Goal: Transaction & Acquisition: Purchase product/service

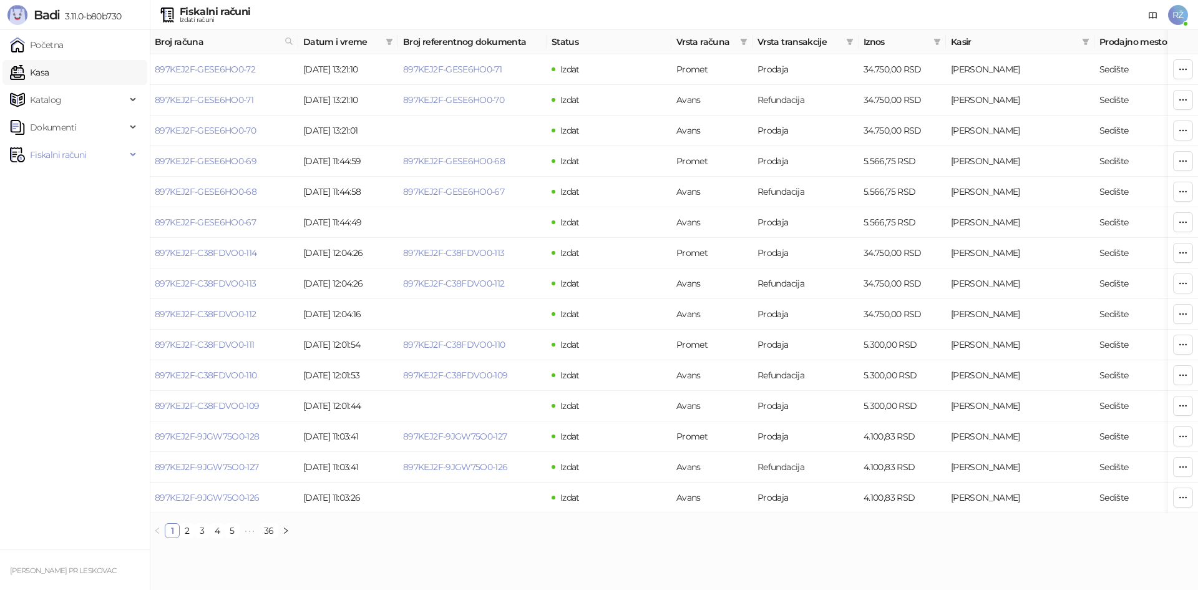
drag, startPoint x: 69, startPoint y: 76, endPoint x: 82, endPoint y: 76, distance: 13.7
click at [49, 76] on link "Kasa" at bounding box center [29, 72] width 39 height 25
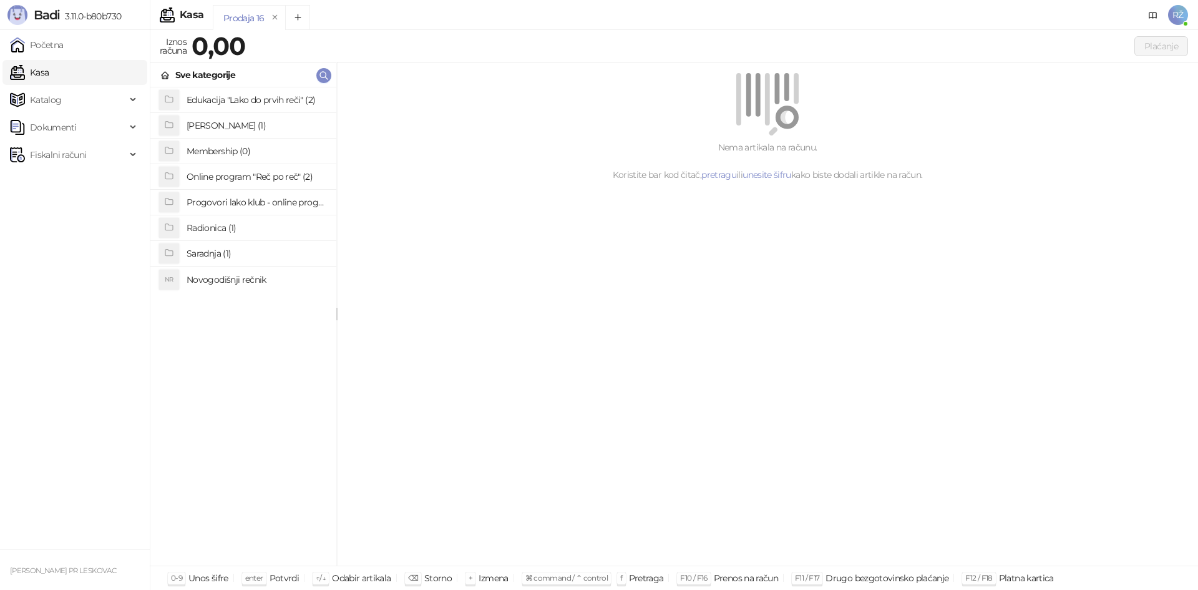
click at [234, 227] on h4 "Radionica (1)" at bounding box center [257, 228] width 140 height 20
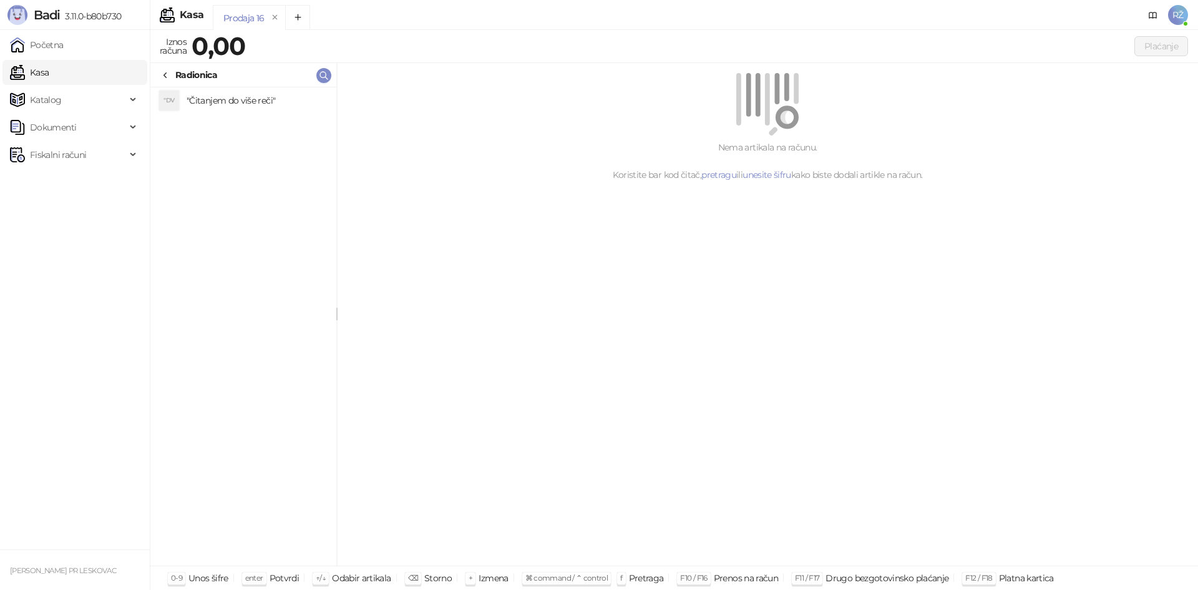
click at [240, 104] on h4 ""Čitanjem do više reči"" at bounding box center [257, 100] width 140 height 20
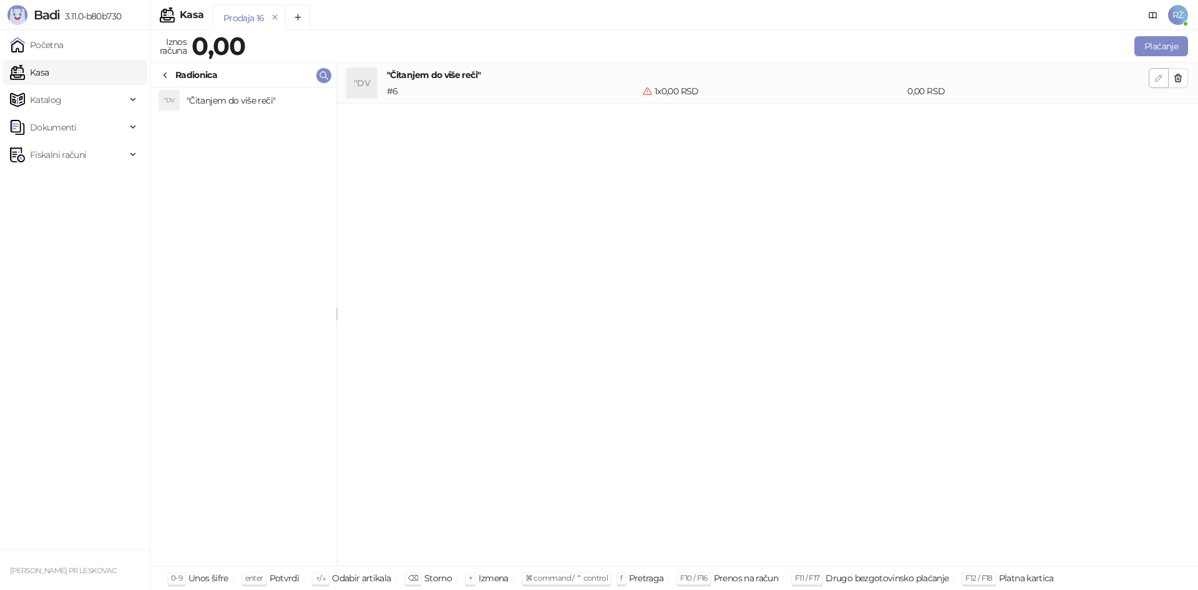
click at [611, 81] on icon "button" at bounding box center [1159, 78] width 10 height 10
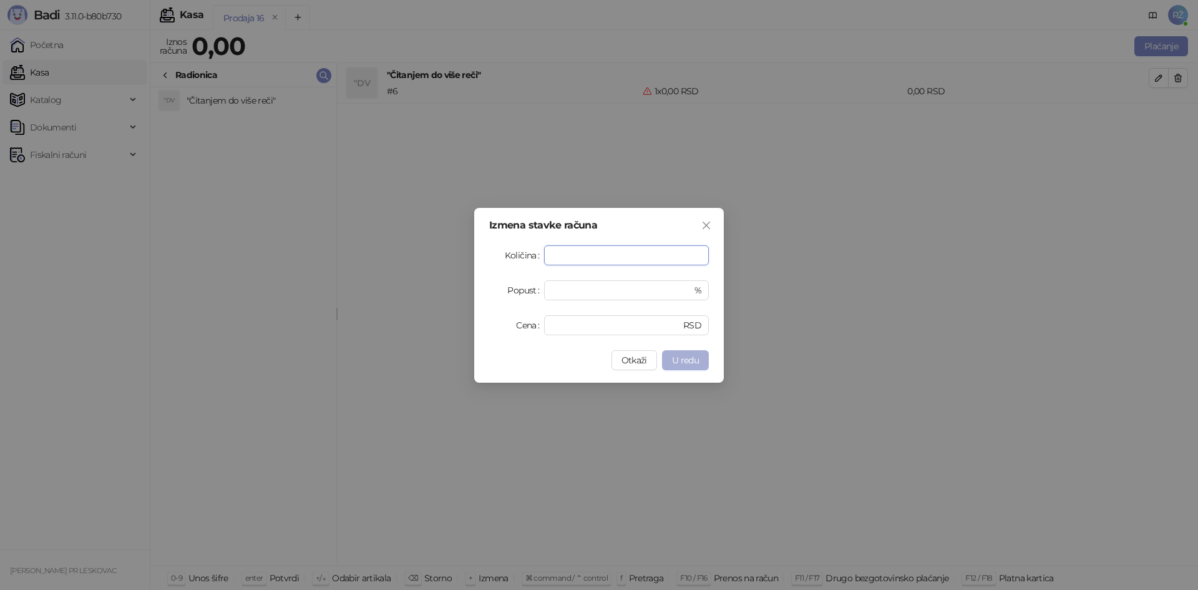
type input "*******"
click at [611, 361] on span "U redu" at bounding box center [685, 359] width 27 height 11
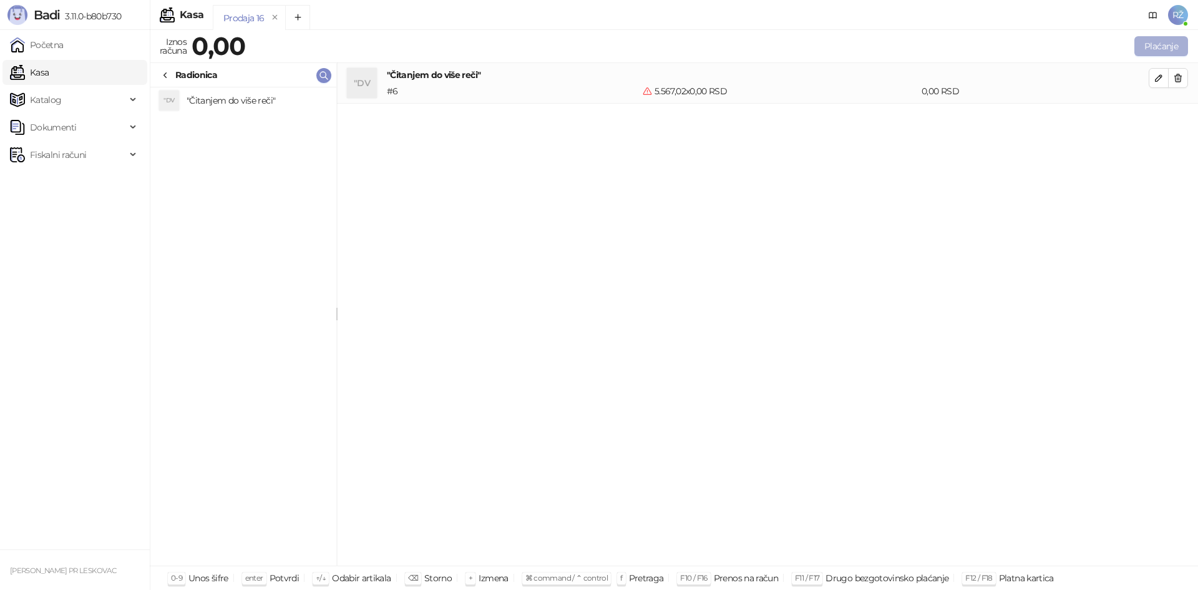
click at [611, 54] on button "Plaćanje" at bounding box center [1161, 46] width 54 height 20
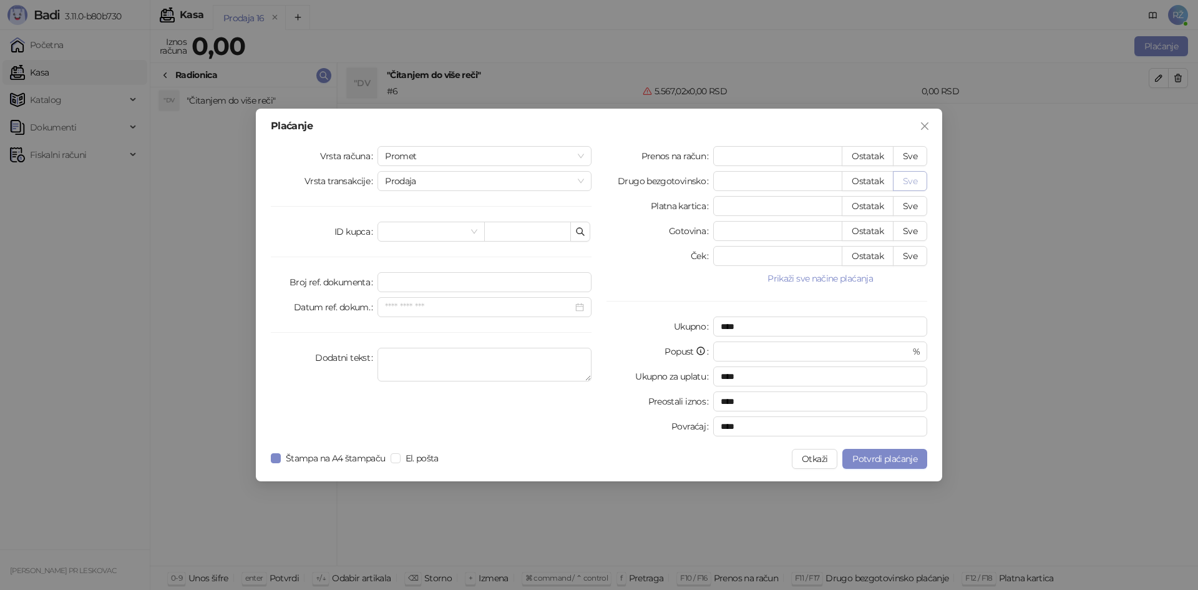
click at [611, 185] on button "Sve" at bounding box center [910, 181] width 34 height 20
click at [580, 181] on span "Prodaja" at bounding box center [484, 181] width 199 height 19
click at [587, 152] on div "Promet" at bounding box center [485, 156] width 214 height 20
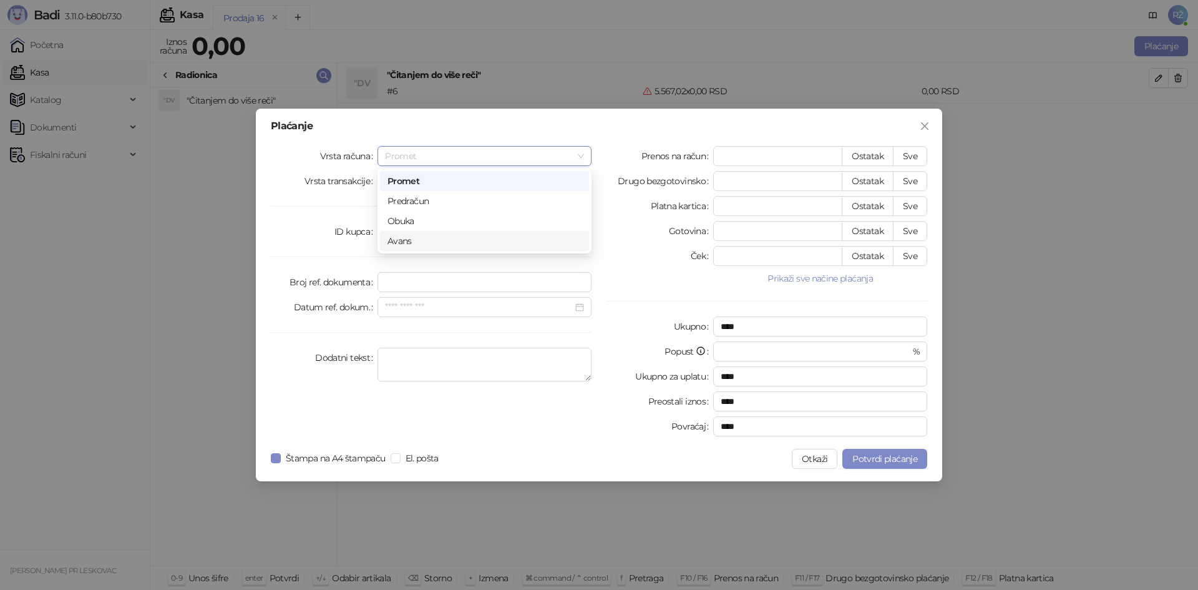
click at [543, 237] on div "Avans" at bounding box center [484, 241] width 194 height 14
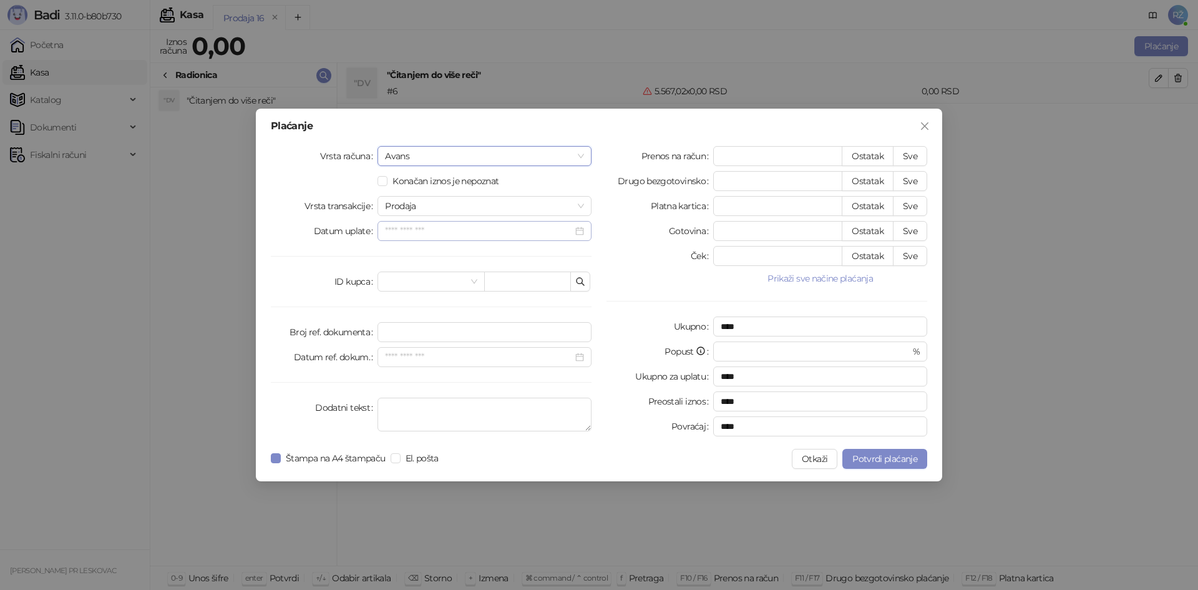
click at [581, 230] on div at bounding box center [484, 231] width 199 height 14
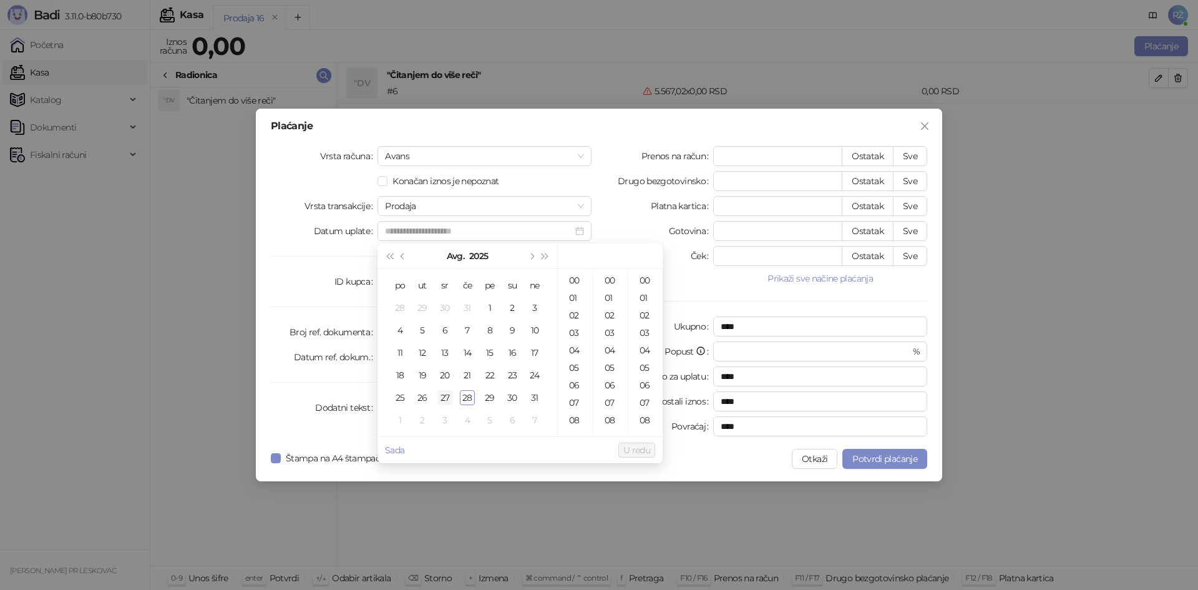
click at [451, 395] on div "27" at bounding box center [444, 397] width 15 height 15
type input "**********"
click at [611, 402] on span "U redu" at bounding box center [636, 449] width 27 height 11
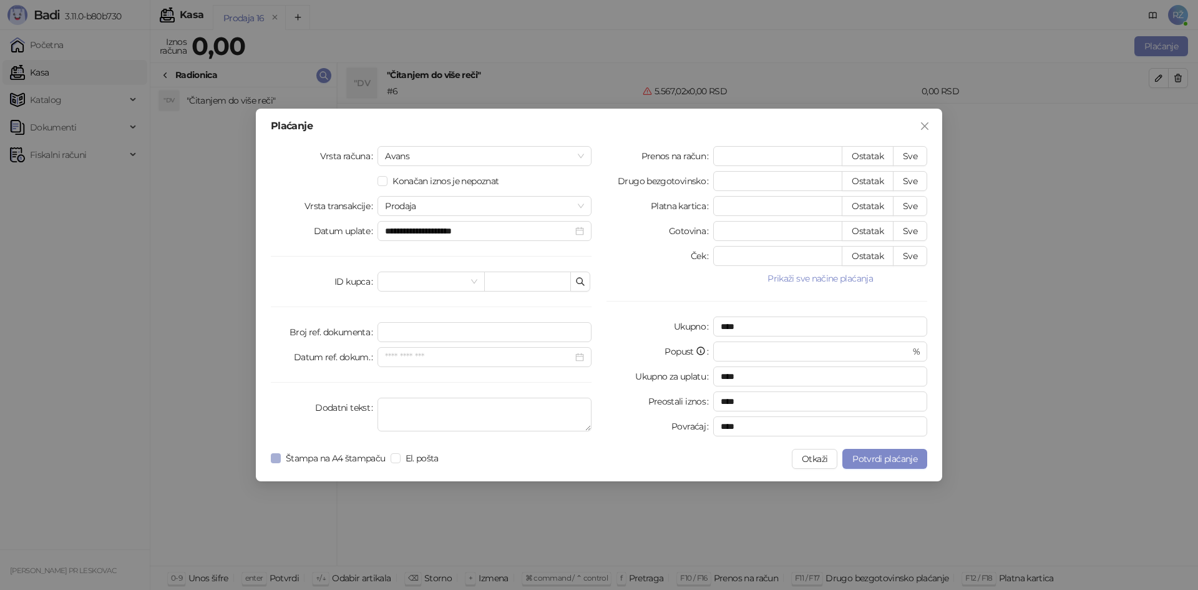
click at [303, 402] on span "Štampa na A4 štampaču" at bounding box center [336, 458] width 110 height 14
click at [611, 177] on button "Sve" at bounding box center [910, 181] width 34 height 20
click at [611, 180] on button "Sve" at bounding box center [910, 181] width 34 height 20
click at [611, 125] on icon "close" at bounding box center [925, 126] width 10 height 10
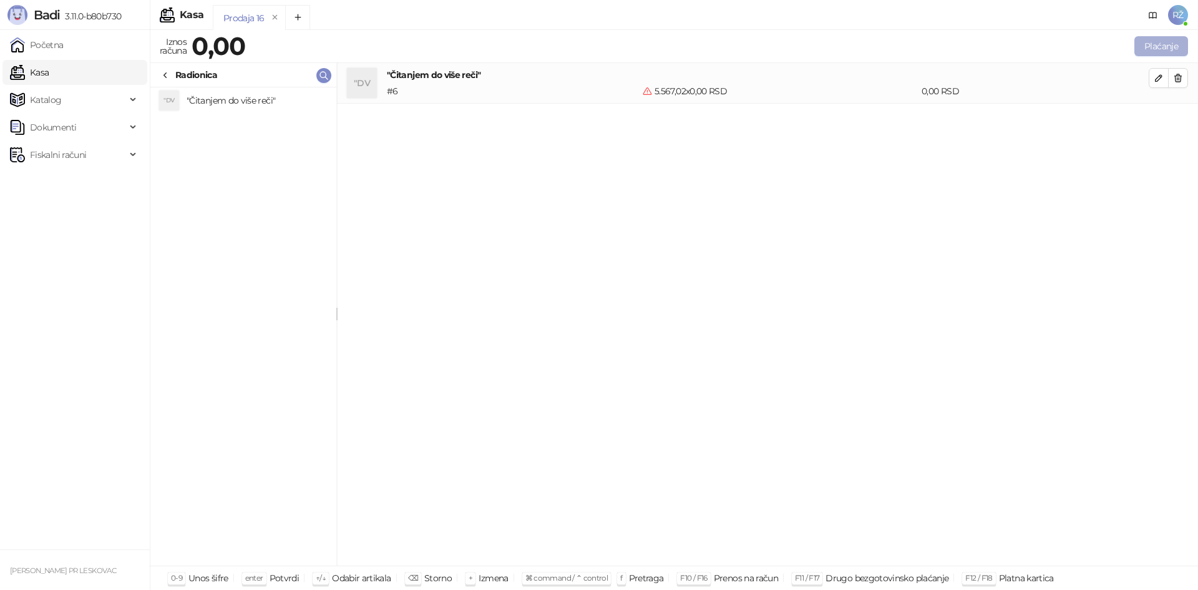
click at [611, 52] on button "Plaćanje" at bounding box center [1161, 46] width 54 height 20
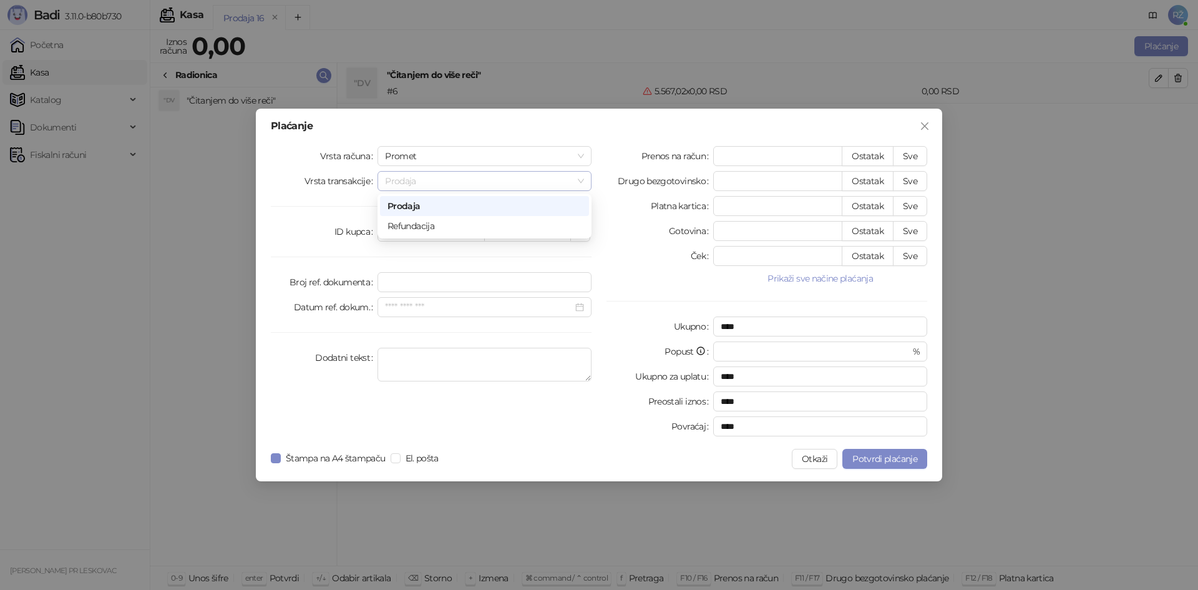
click at [587, 176] on div "Prodaja" at bounding box center [485, 181] width 214 height 20
click at [579, 145] on div "Plaćanje Vrsta računa Promet Vrsta transakcije Prodaja ID kupca Broj ref. dokum…" at bounding box center [599, 295] width 686 height 373
click at [579, 149] on span "Promet" at bounding box center [484, 156] width 199 height 19
click at [554, 247] on div "Avans" at bounding box center [484, 241] width 194 height 14
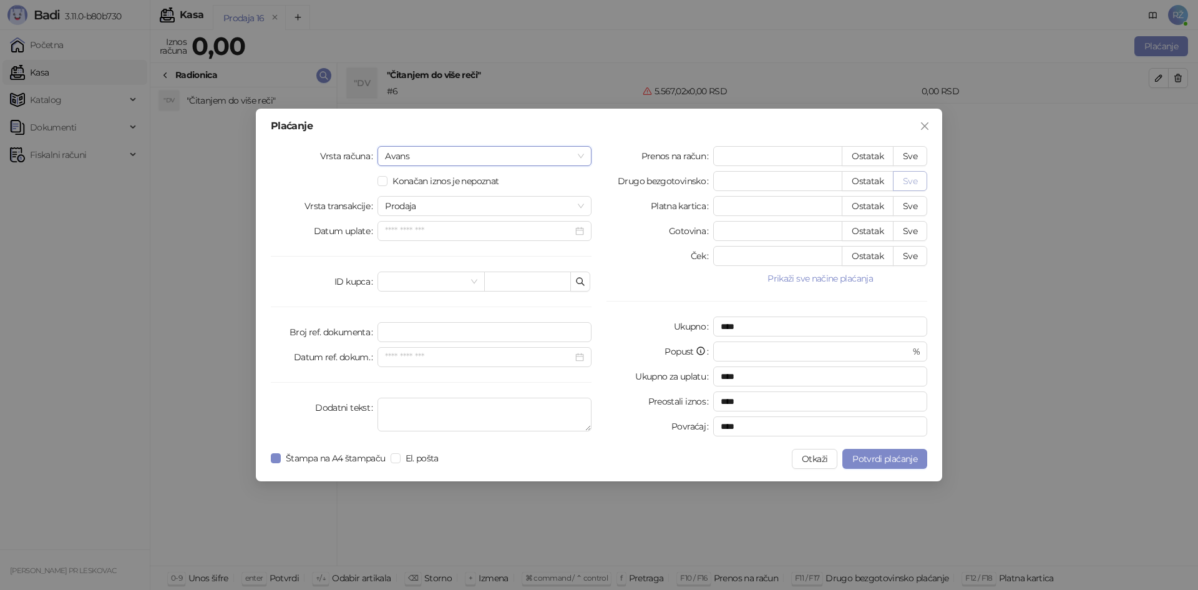
click at [611, 182] on button "Sve" at bounding box center [910, 181] width 34 height 20
click at [611, 135] on button "Close" at bounding box center [925, 126] width 20 height 20
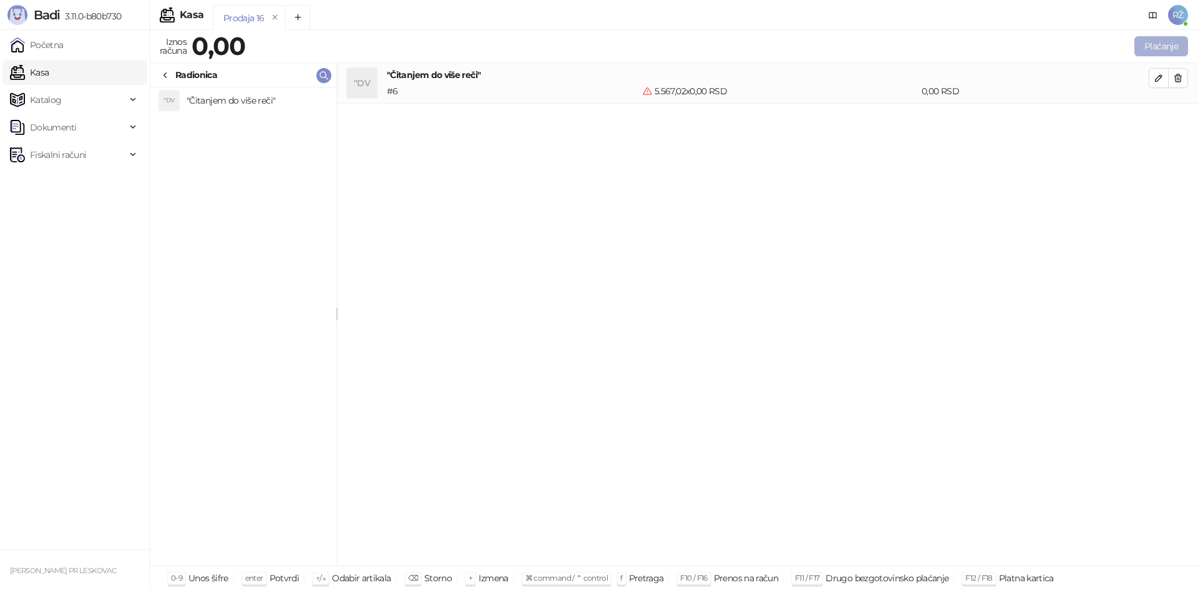
click at [611, 50] on button "Plaćanje" at bounding box center [1161, 46] width 54 height 20
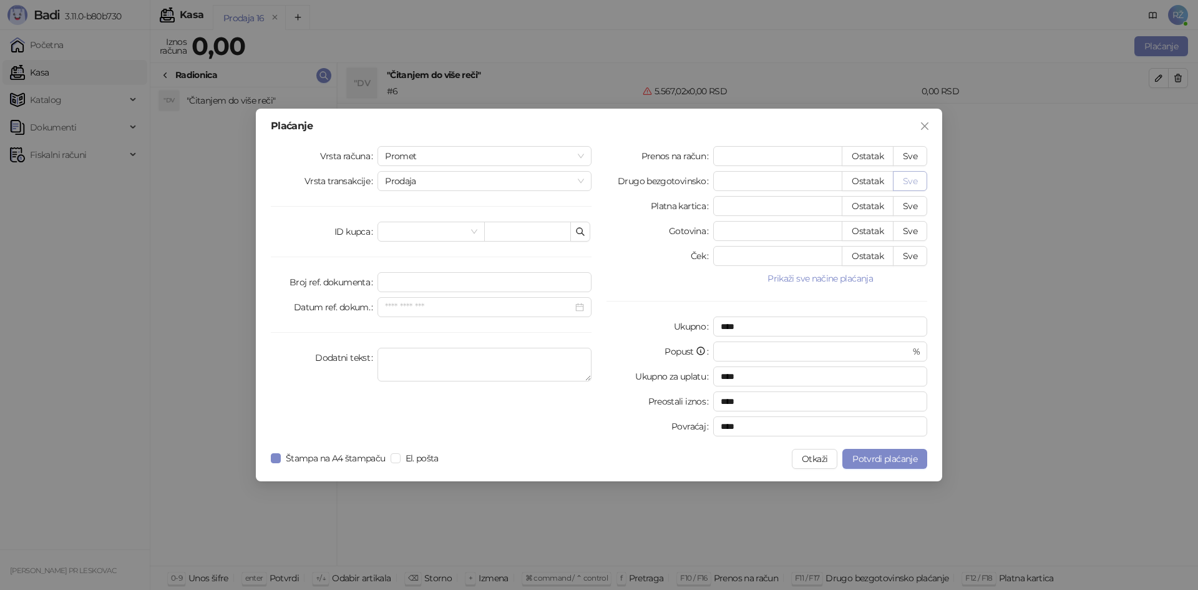
click at [611, 188] on button "Sve" at bounding box center [910, 181] width 34 height 20
click at [611, 182] on button "Sve" at bounding box center [910, 181] width 34 height 20
click at [611, 126] on icon "close" at bounding box center [925, 126] width 10 height 10
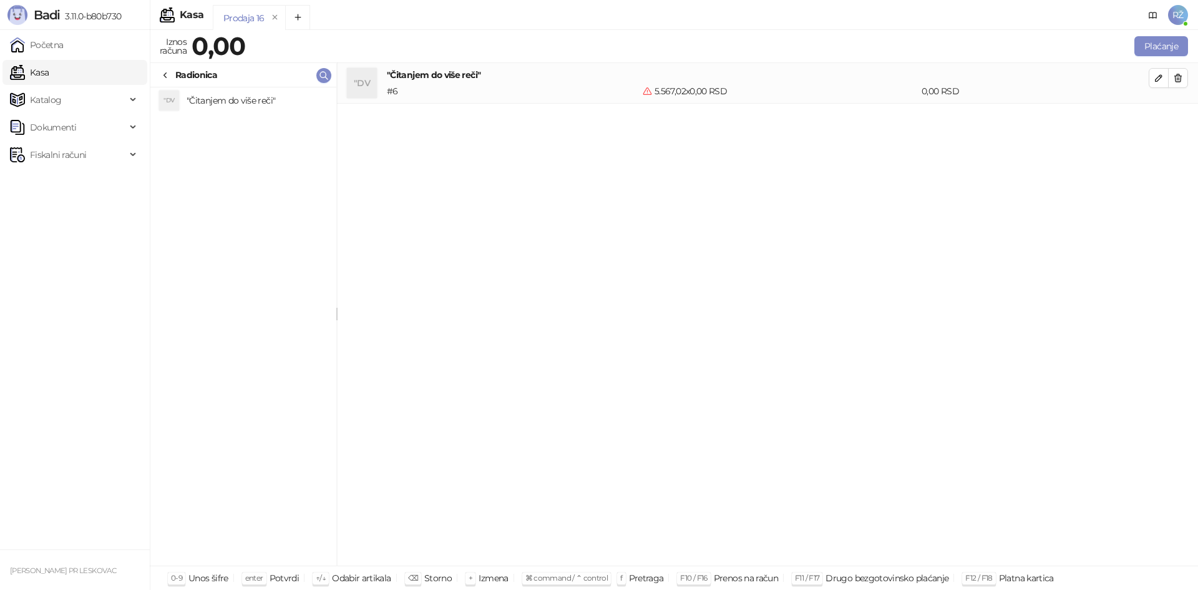
click at [611, 80] on h4 ""Čitanjem do više reči"" at bounding box center [768, 75] width 762 height 14
click at [611, 78] on icon "button" at bounding box center [1159, 78] width 10 height 10
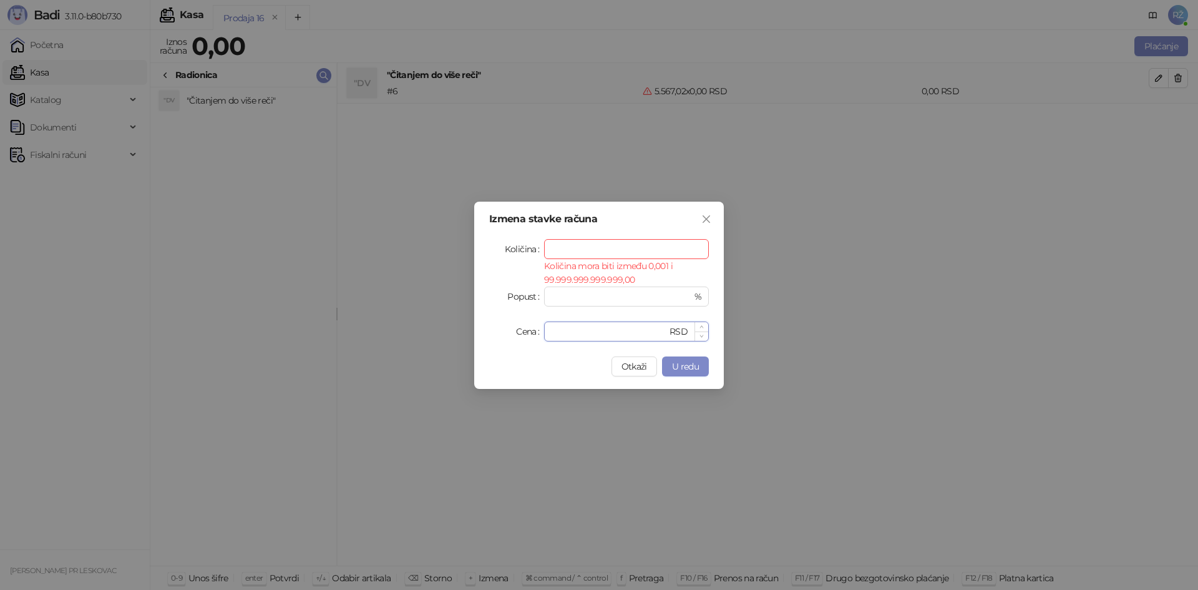
click at [581, 335] on input "*" at bounding box center [609, 331] width 115 height 19
paste input "*******"
type input "*******"
click at [587, 251] on input "Količina" at bounding box center [626, 249] width 163 height 19
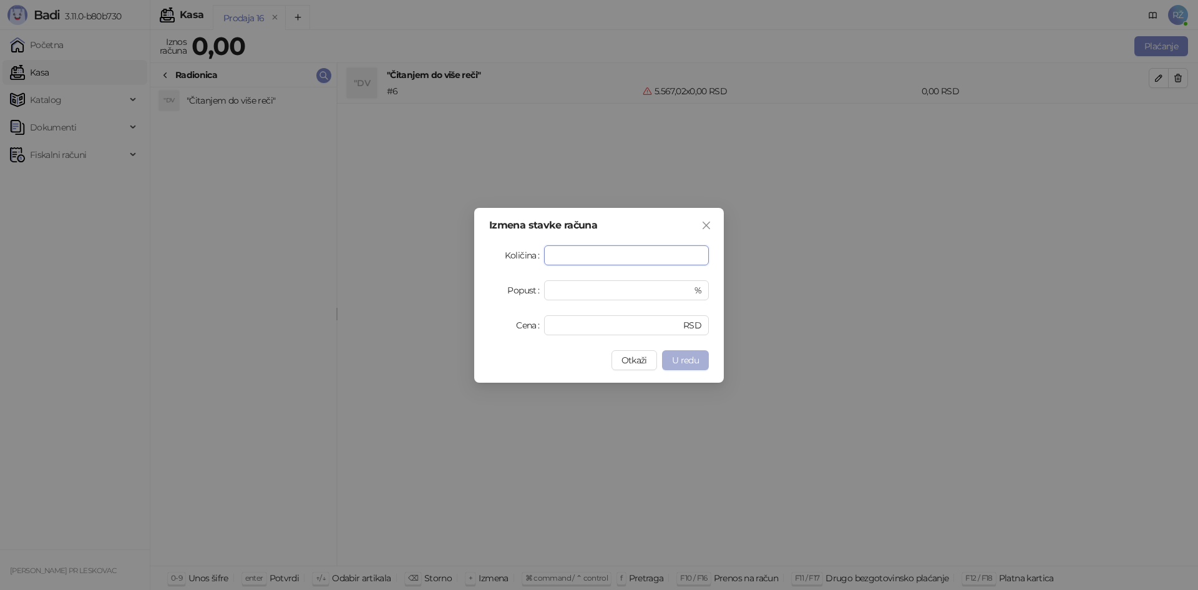
type input "*"
click at [611, 363] on span "U redu" at bounding box center [685, 359] width 27 height 11
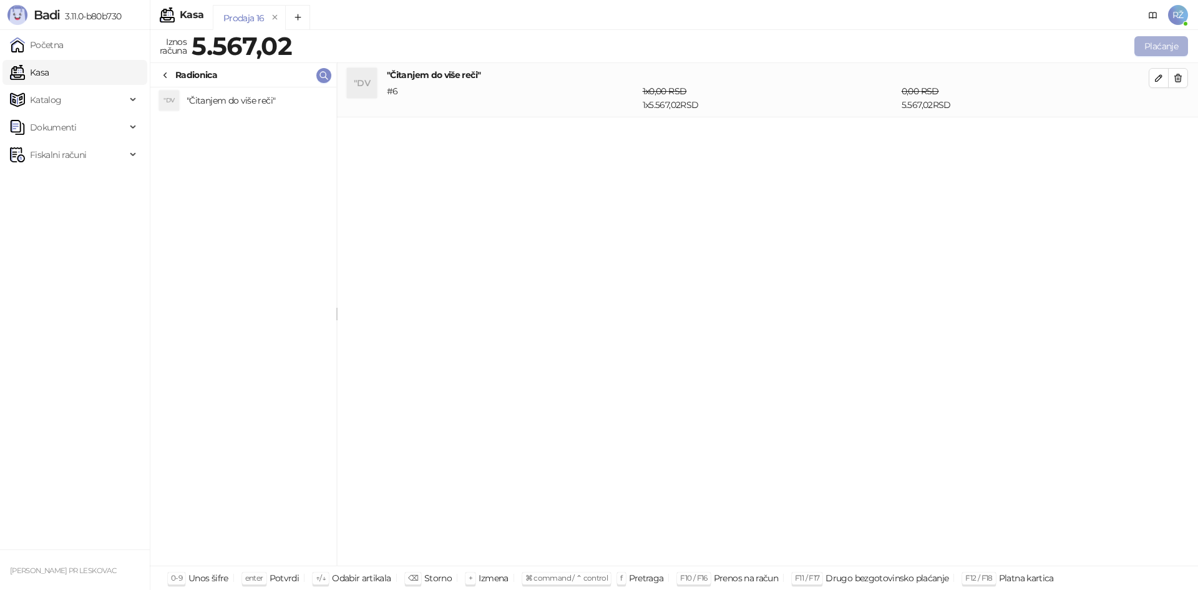
click at [611, 41] on button "Plaćanje" at bounding box center [1161, 46] width 54 height 20
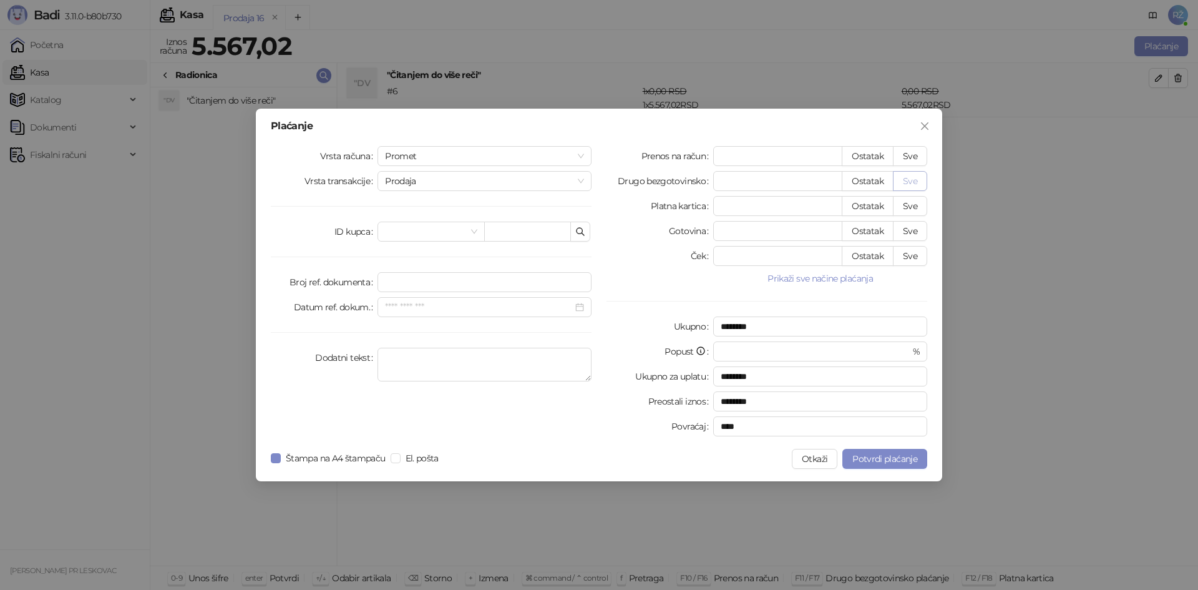
click at [611, 176] on button "Sve" at bounding box center [910, 181] width 34 height 20
type input "*******"
type input "****"
click at [590, 154] on div "Promet" at bounding box center [485, 156] width 214 height 20
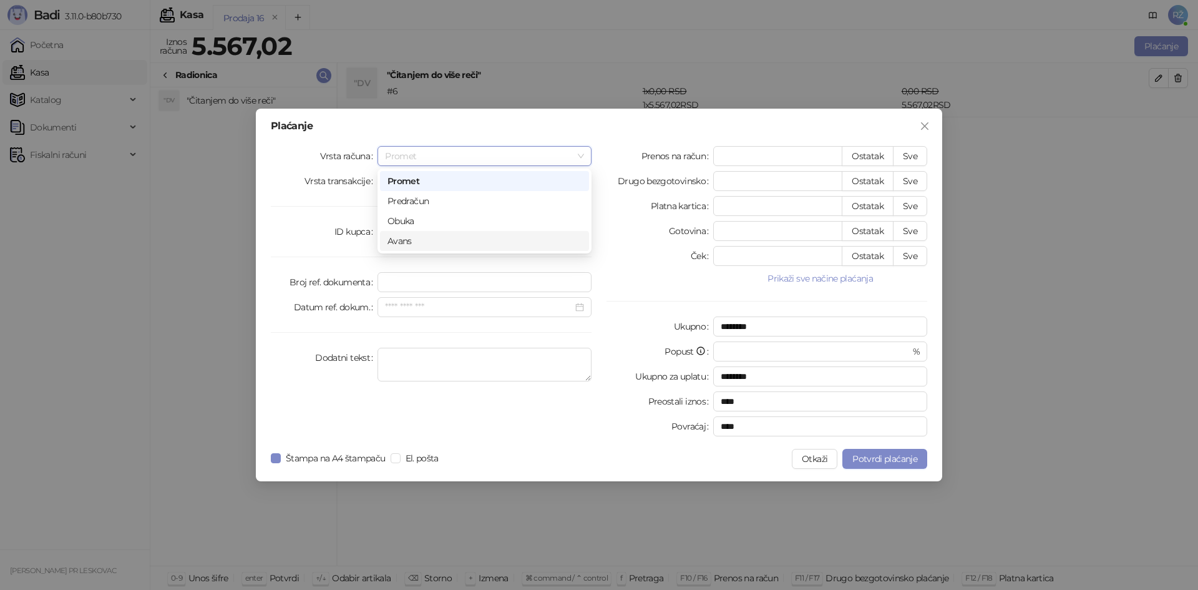
click at [509, 248] on div "Avans" at bounding box center [484, 241] width 209 height 20
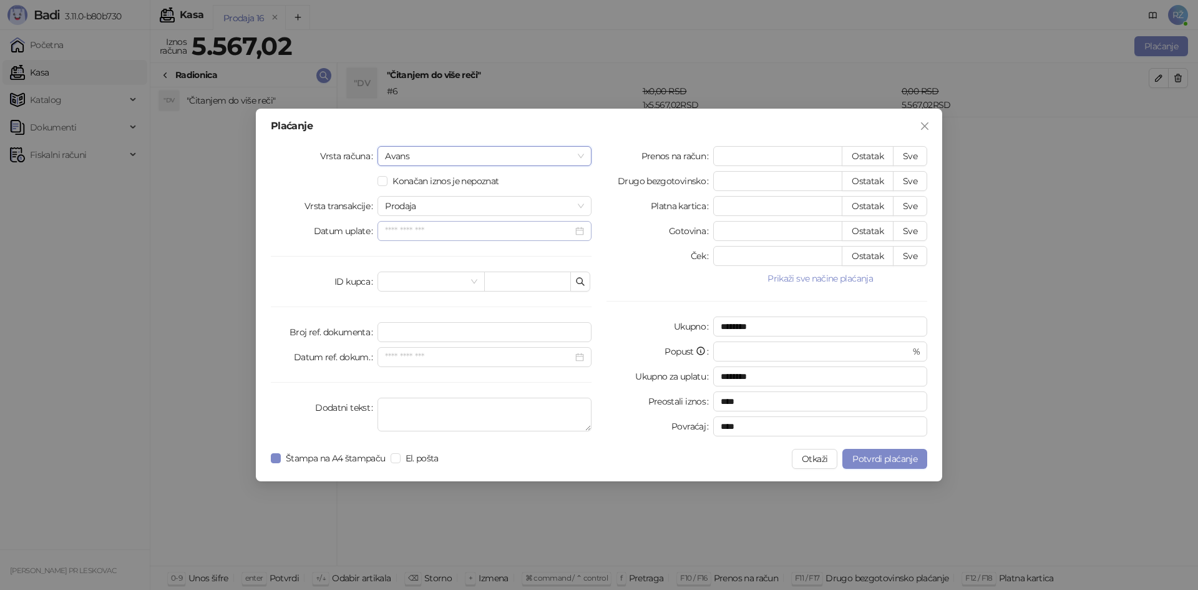
click at [579, 233] on div at bounding box center [484, 231] width 199 height 14
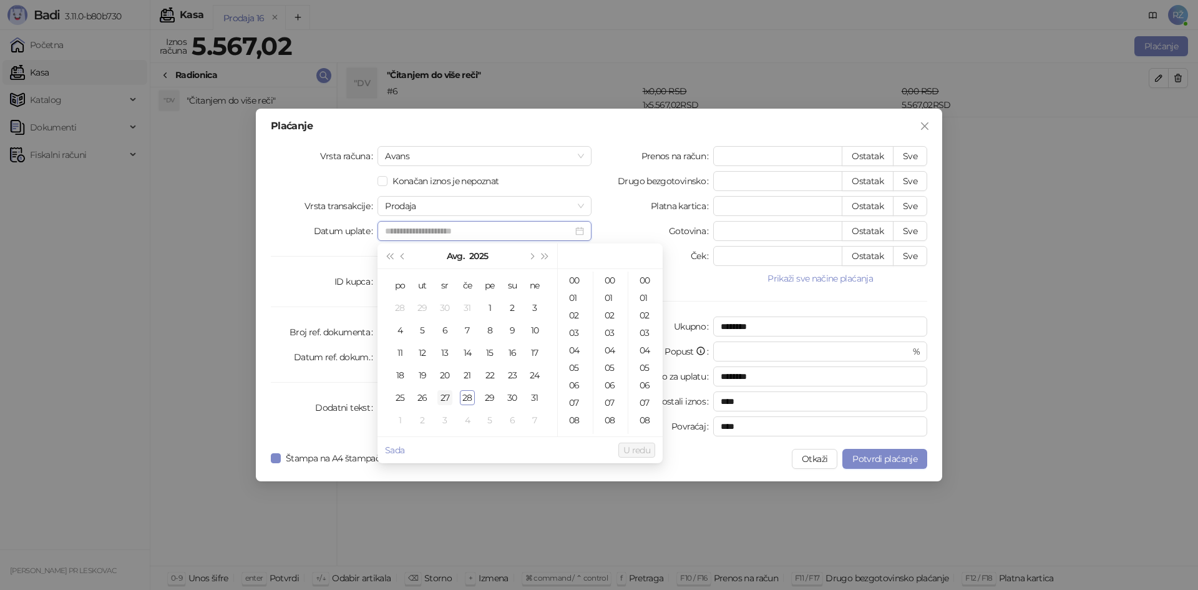
type input "**********"
click at [441, 398] on div "27" at bounding box center [444, 397] width 15 height 15
click at [611, 402] on button "U redu" at bounding box center [636, 449] width 37 height 15
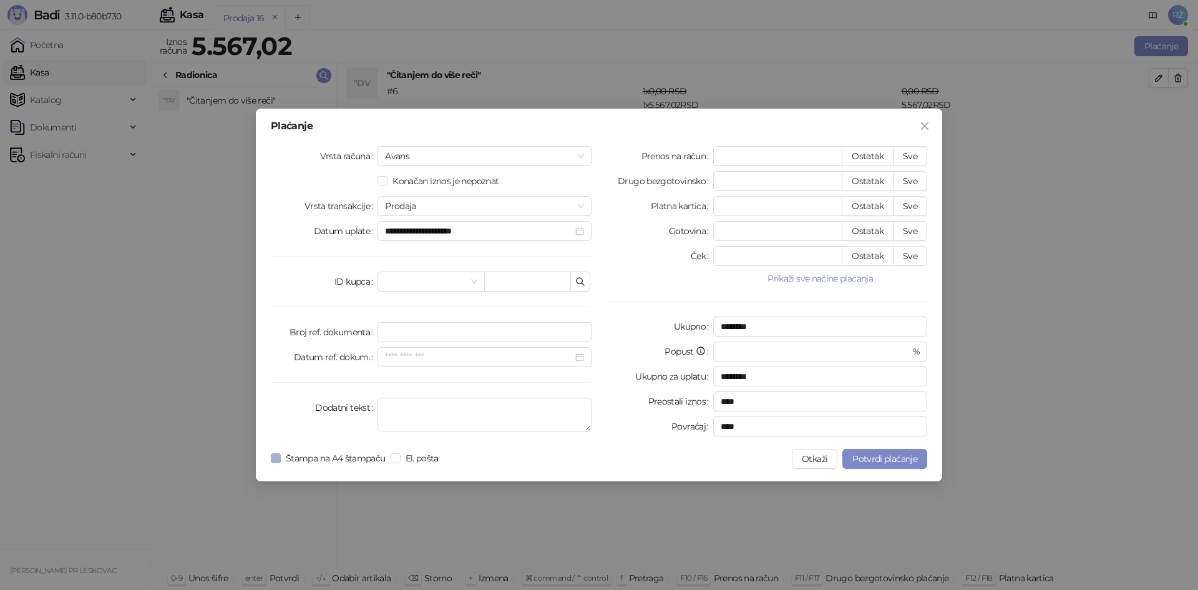
click at [336, 402] on span "Štampa na A4 štampaču" at bounding box center [336, 458] width 110 height 14
click at [611, 402] on span "Potvrdi plaćanje" at bounding box center [884, 458] width 65 height 11
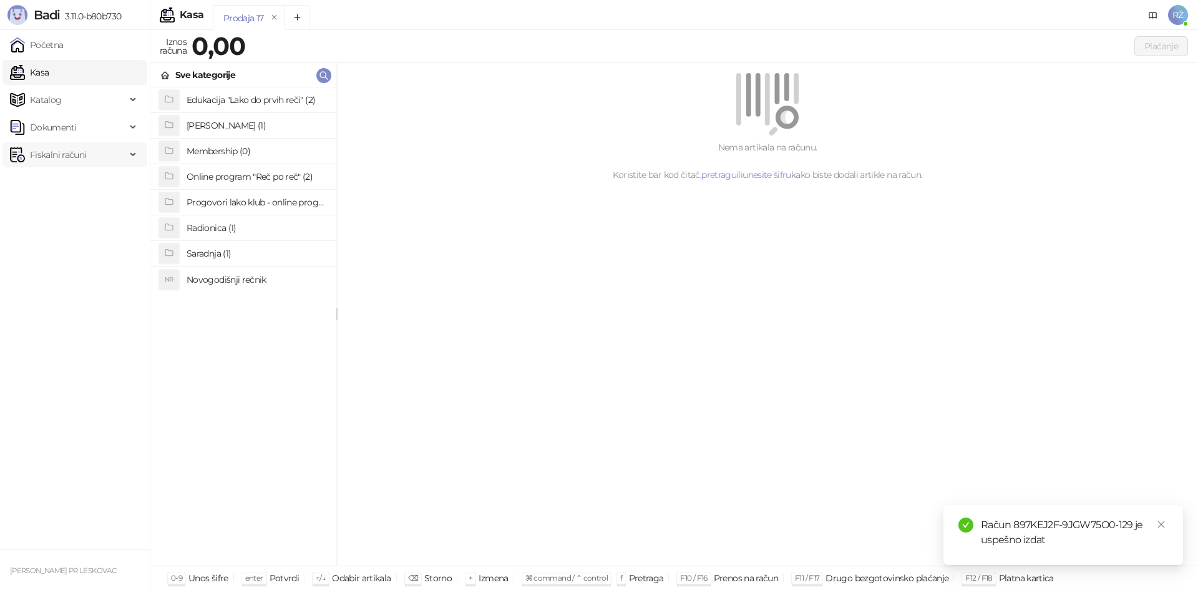
click at [134, 152] on div "Fiskalni računi" at bounding box center [74, 154] width 145 height 25
click at [56, 158] on span "Fiskalni računi" at bounding box center [58, 154] width 56 height 25
click at [59, 155] on span "Fiskalni računi" at bounding box center [58, 154] width 56 height 25
click at [79, 183] on link "Izdati računi" at bounding box center [49, 182] width 68 height 25
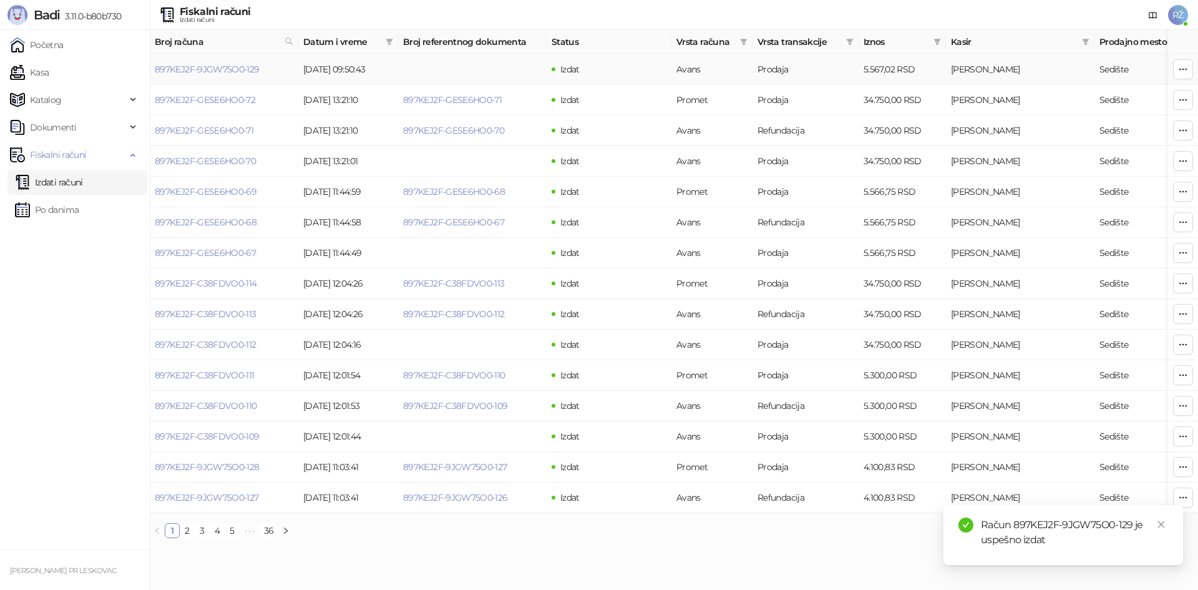
click at [611, 72] on icon "button" at bounding box center [1183, 69] width 10 height 10
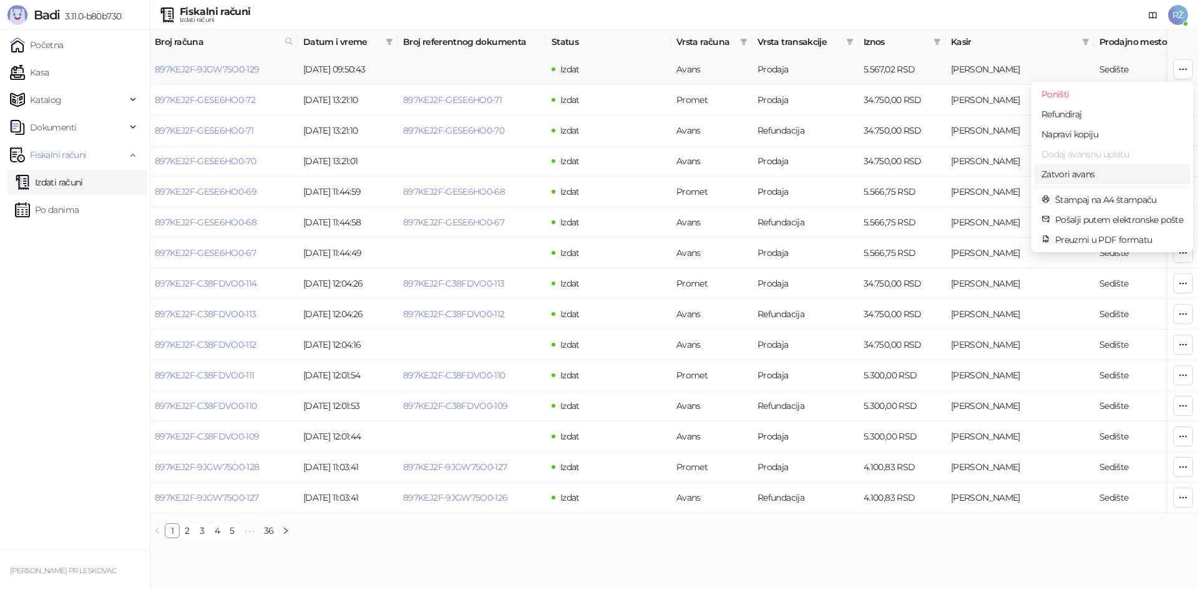
click at [611, 178] on span "Zatvori avans" at bounding box center [1112, 174] width 142 height 14
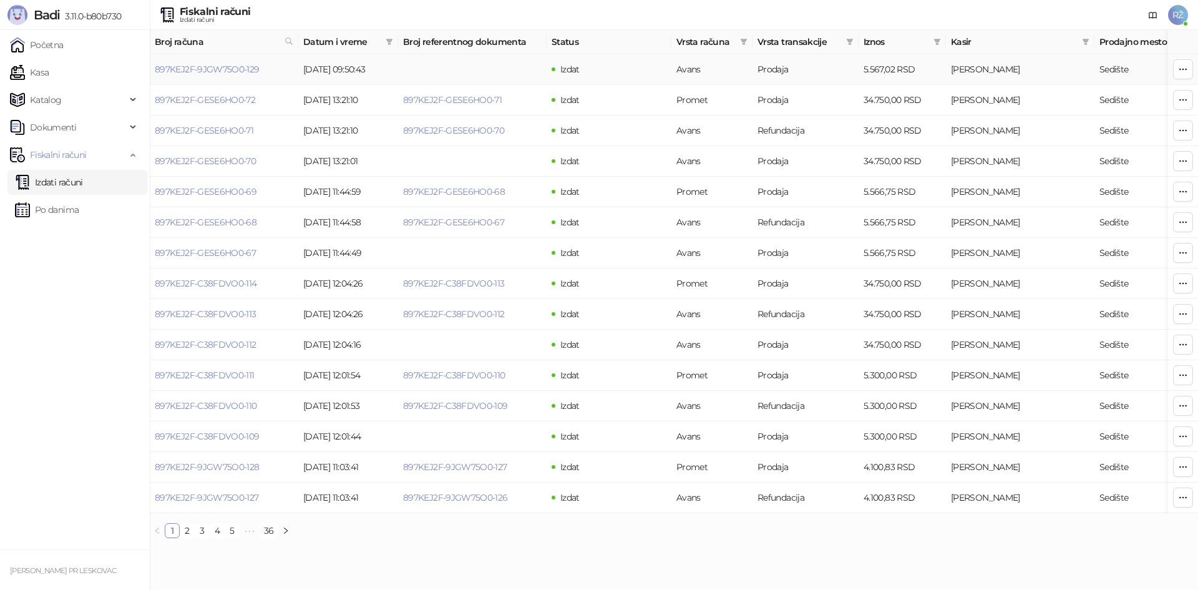
type input "**********"
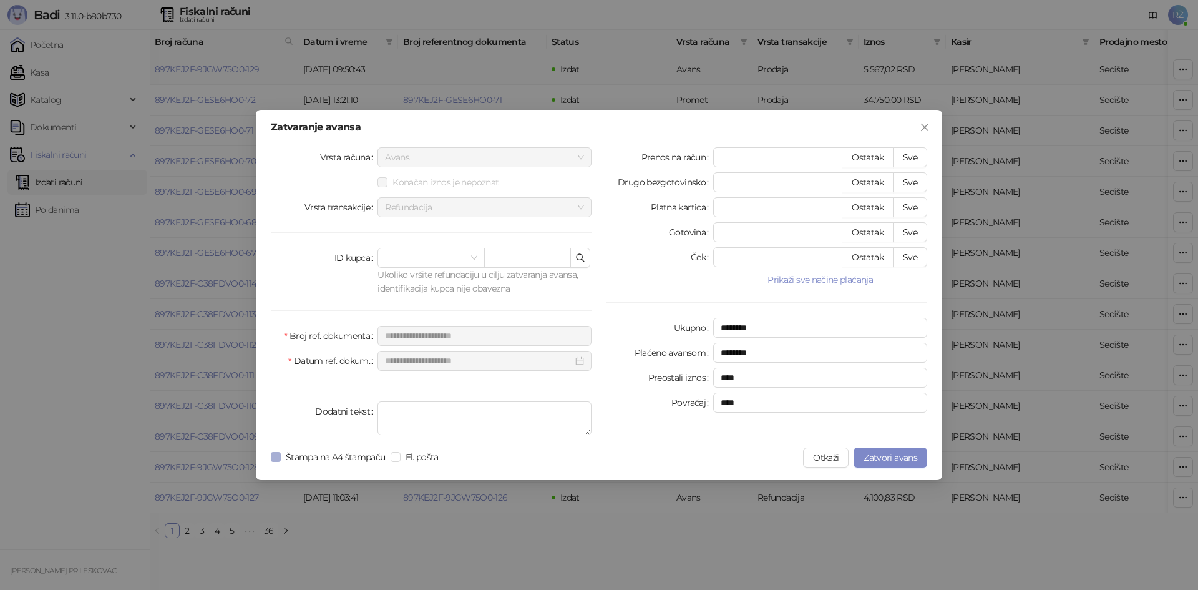
click at [309, 402] on span "Štampa na A4 štampaču" at bounding box center [336, 457] width 110 height 14
click at [611, 402] on span "Zatvori avans" at bounding box center [891, 457] width 54 height 11
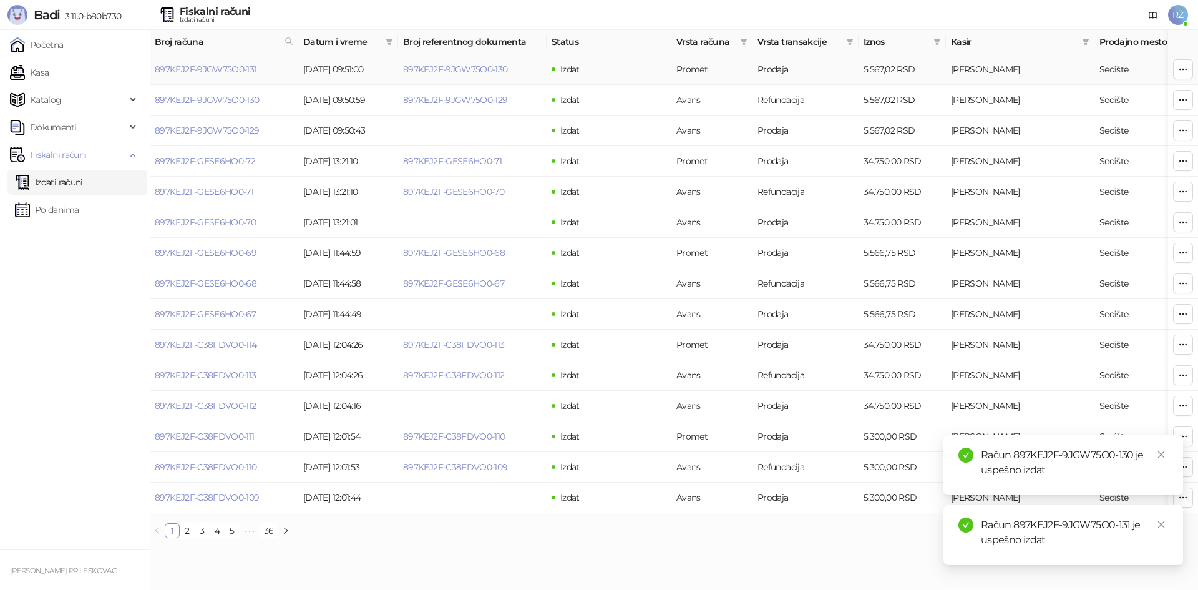
click at [611, 69] on icon "button" at bounding box center [1183, 69] width 10 height 10
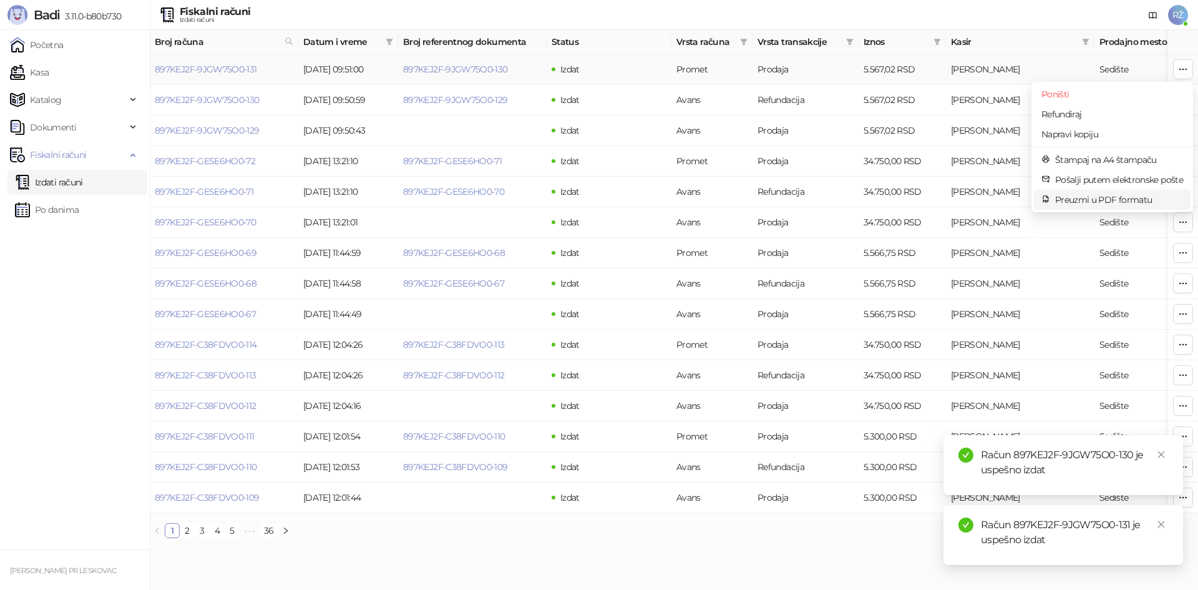
click at [611, 194] on span "Preuzmi u PDF formatu" at bounding box center [1119, 200] width 128 height 14
